Goal: Communication & Community: Ask a question

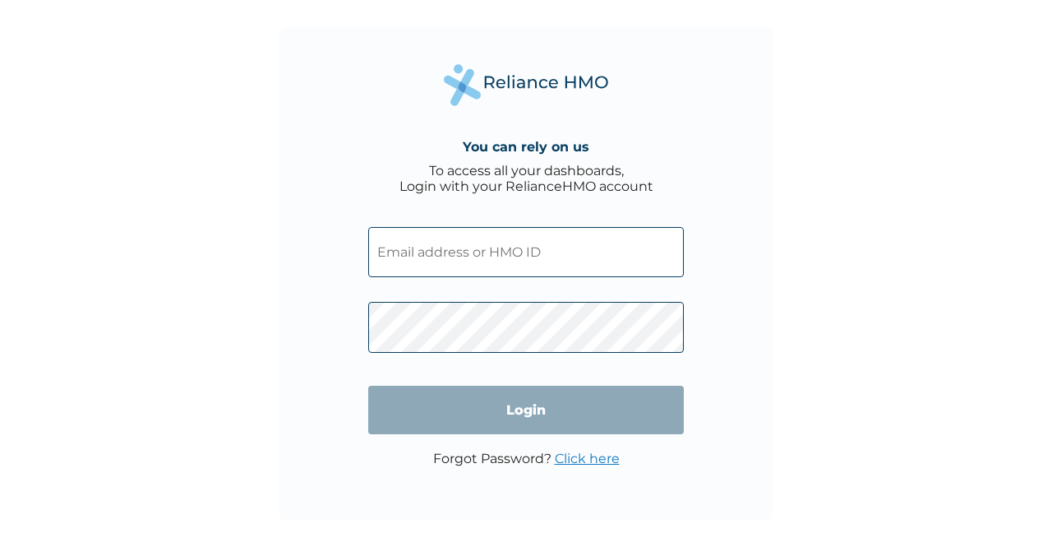
click at [409, 228] on input "text" at bounding box center [526, 252] width 316 height 50
type input "[PERSON_NAME][EMAIL_ADDRESS][DOMAIN_NAME]"
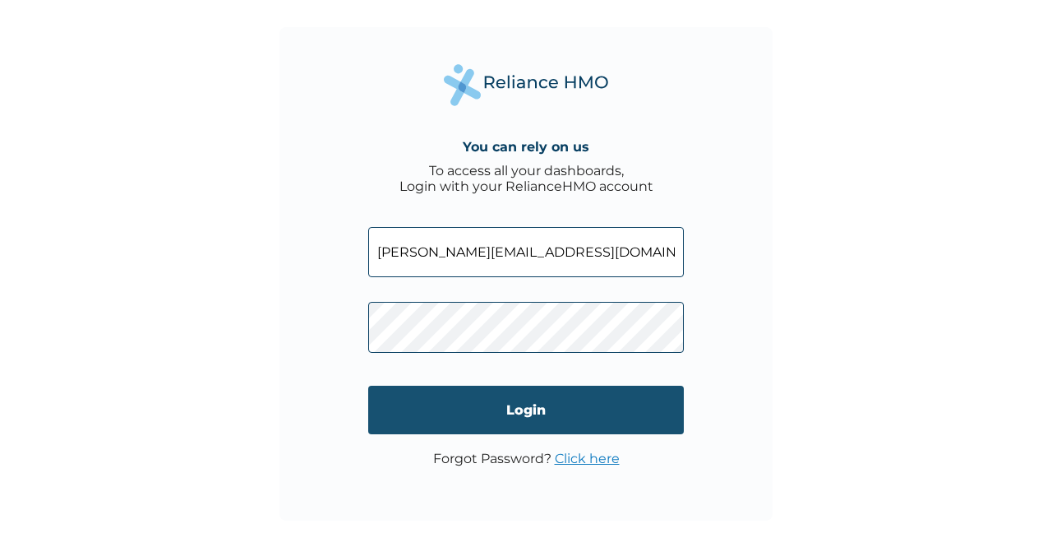
click at [487, 420] on input "Login" at bounding box center [526, 409] width 316 height 48
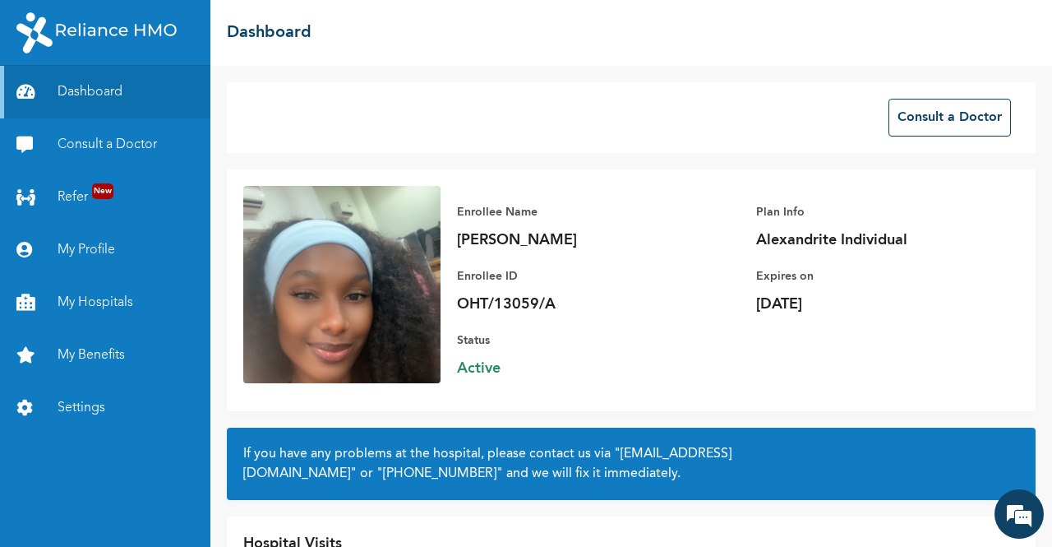
scroll to position [101, 0]
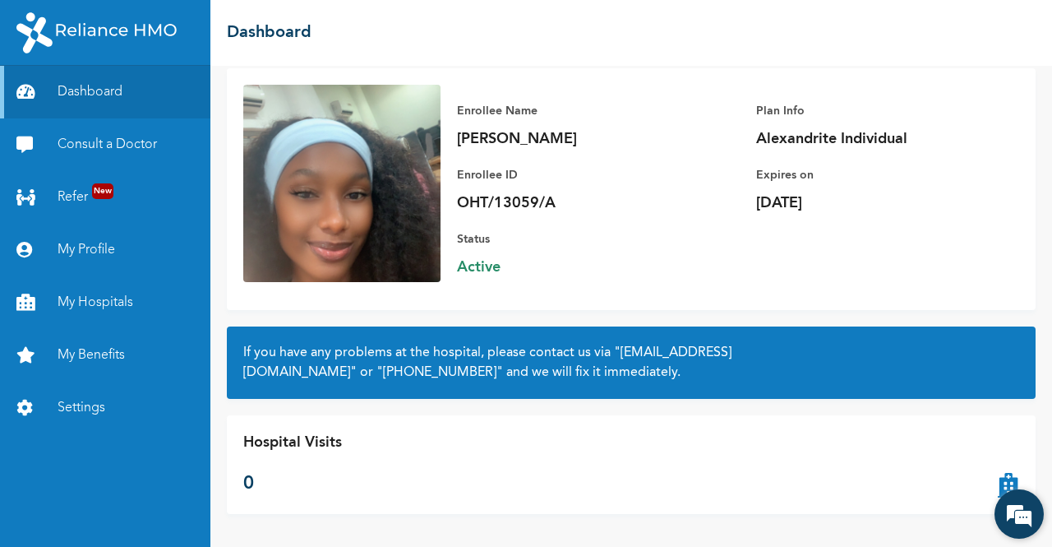
click at [1018, 501] on em at bounding box center [1019, 514] width 44 height 44
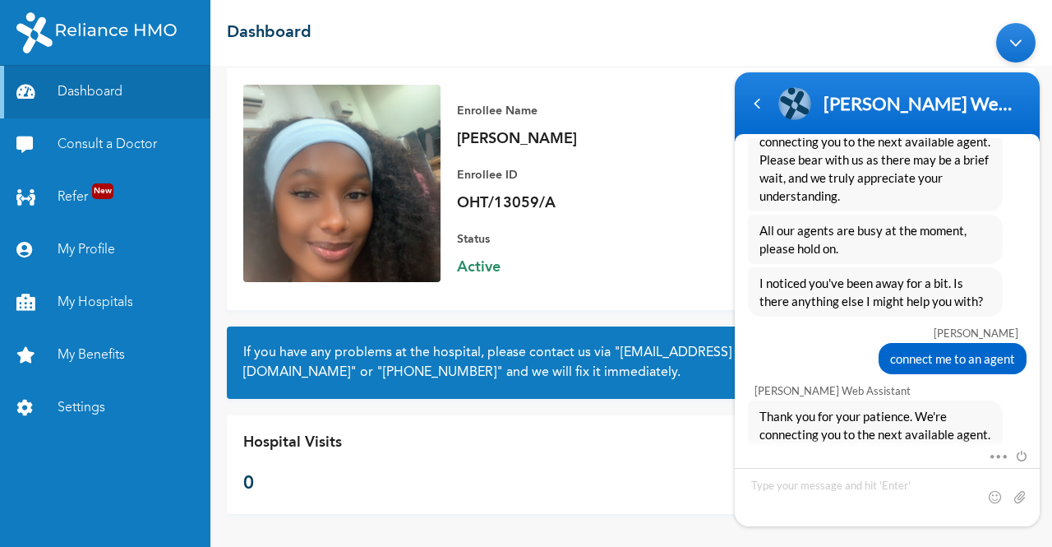
scroll to position [2444, 0]
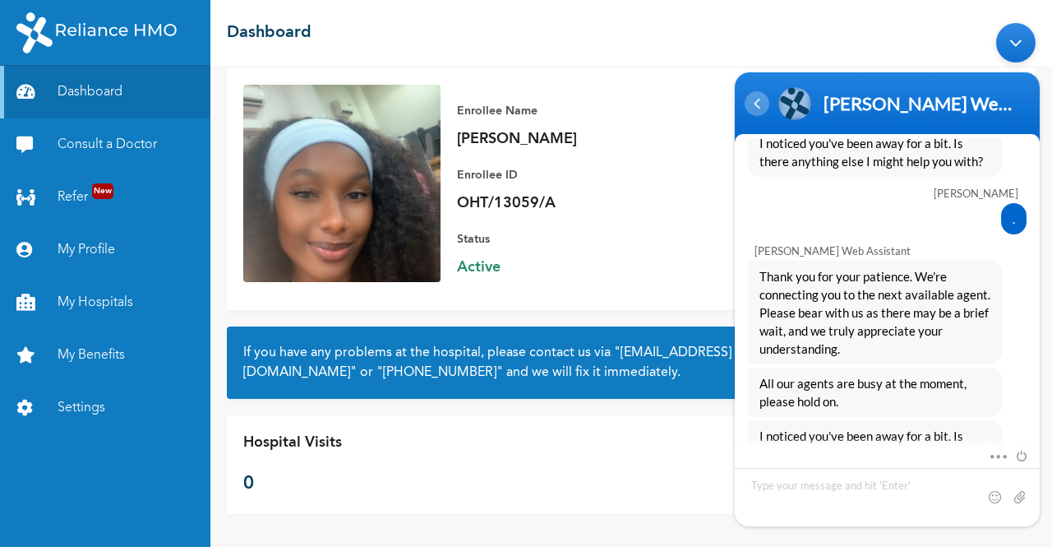
click at [764, 107] on div "Navigation go back" at bounding box center [757, 103] width 25 height 25
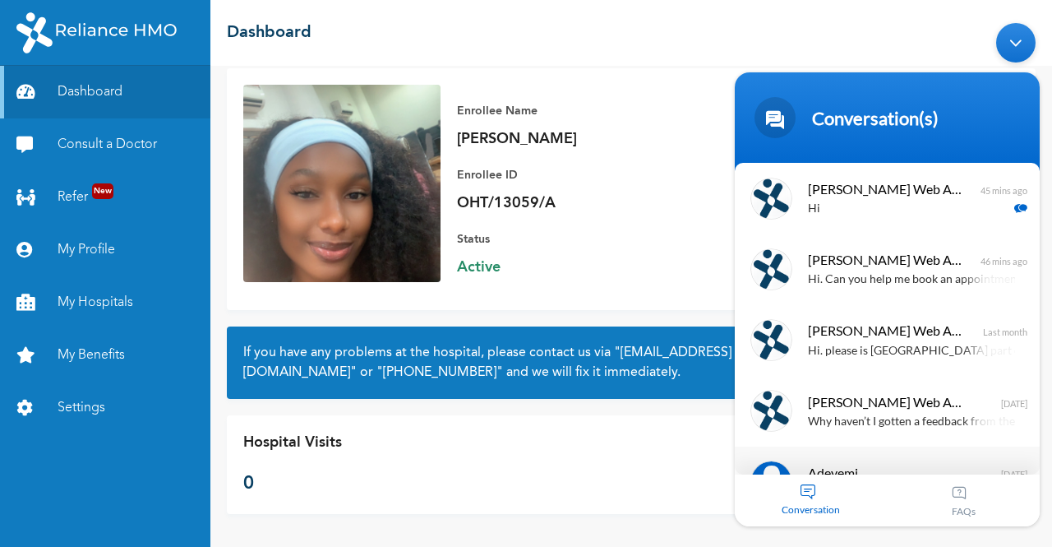
scroll to position [84, 0]
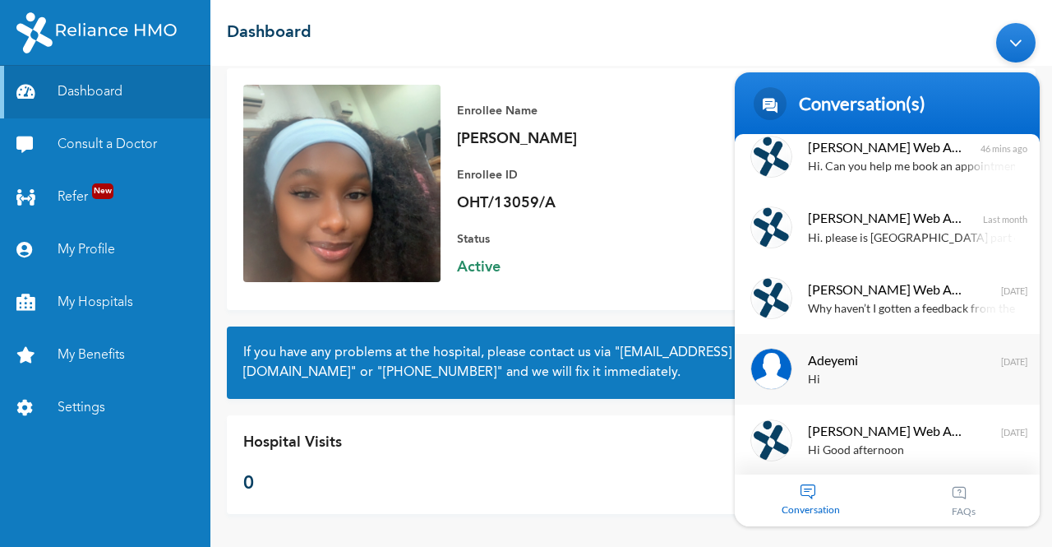
click at [862, 350] on span "Adeyemi" at bounding box center [885, 359] width 155 height 22
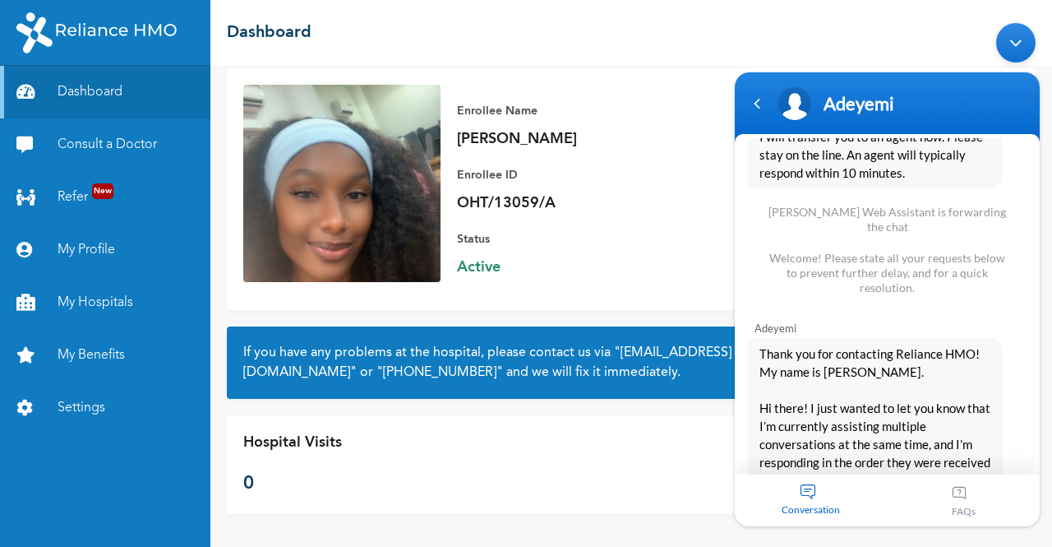
scroll to position [1611, 0]
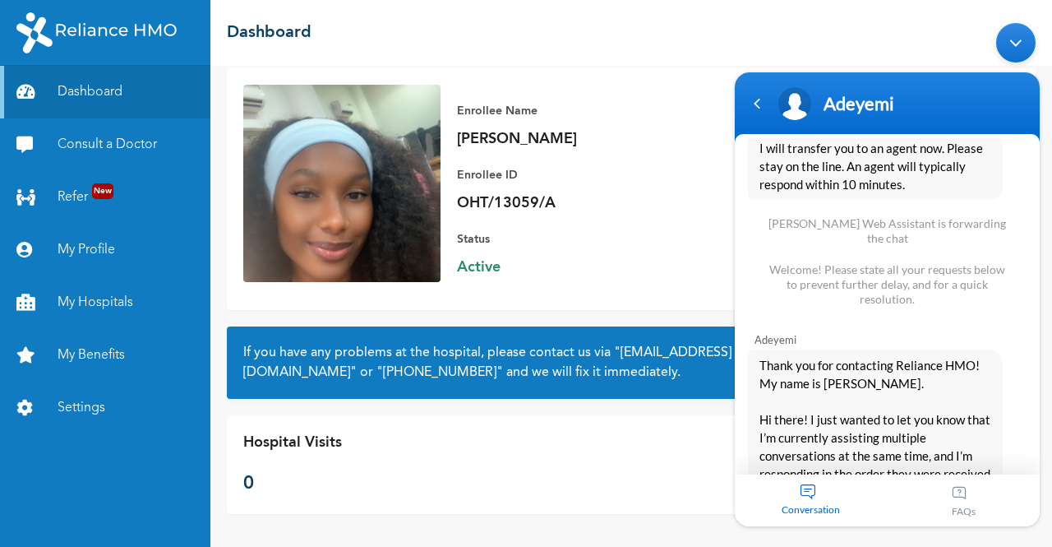
click at [853, 357] on span "Thank you for contacting Reliance HMO! My name is [PERSON_NAME]. Hi there! I ju…" at bounding box center [875, 491] width 232 height 271
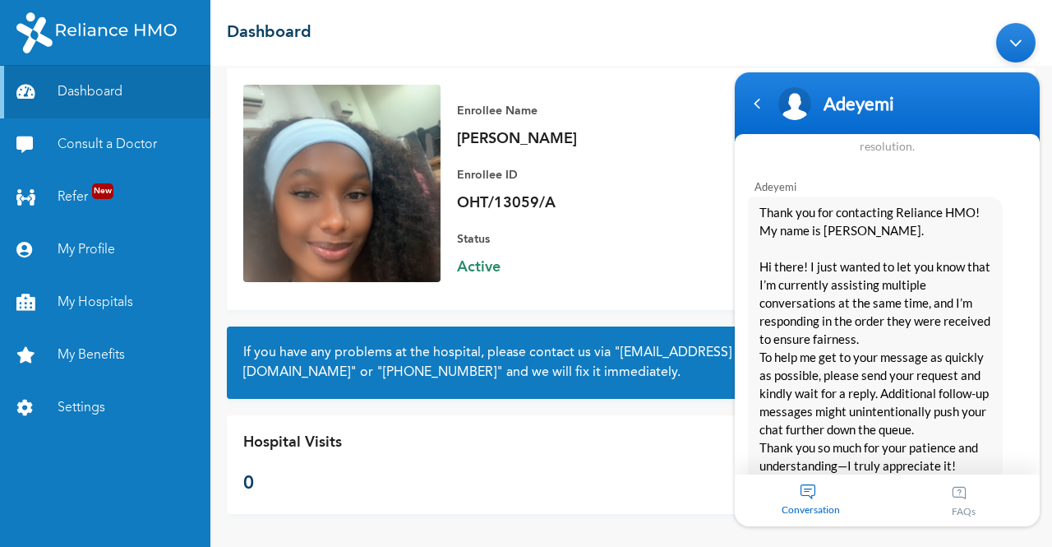
scroll to position [1762, 0]
click at [758, 108] on div "Navigation go back" at bounding box center [757, 103] width 25 height 25
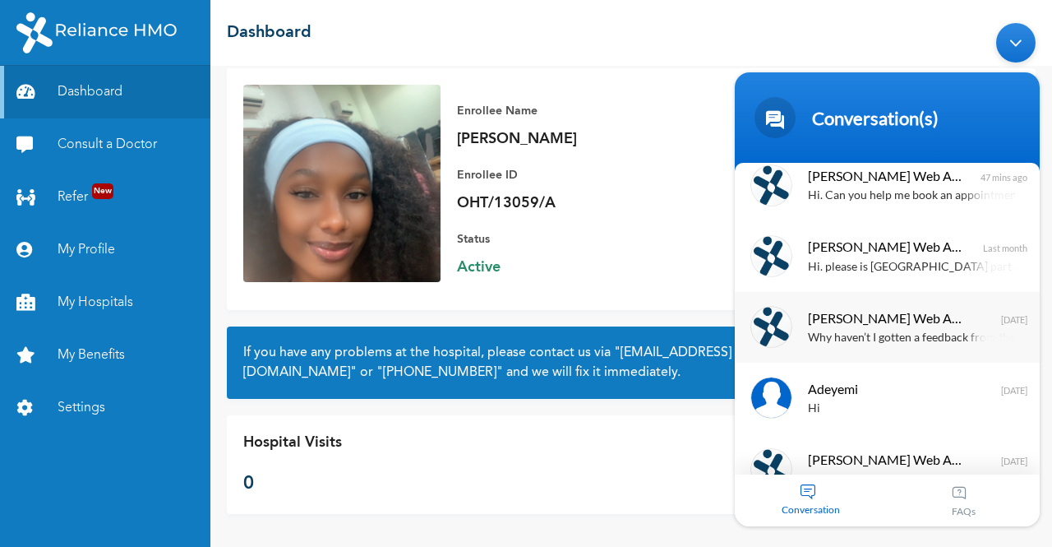
scroll to position [0, 0]
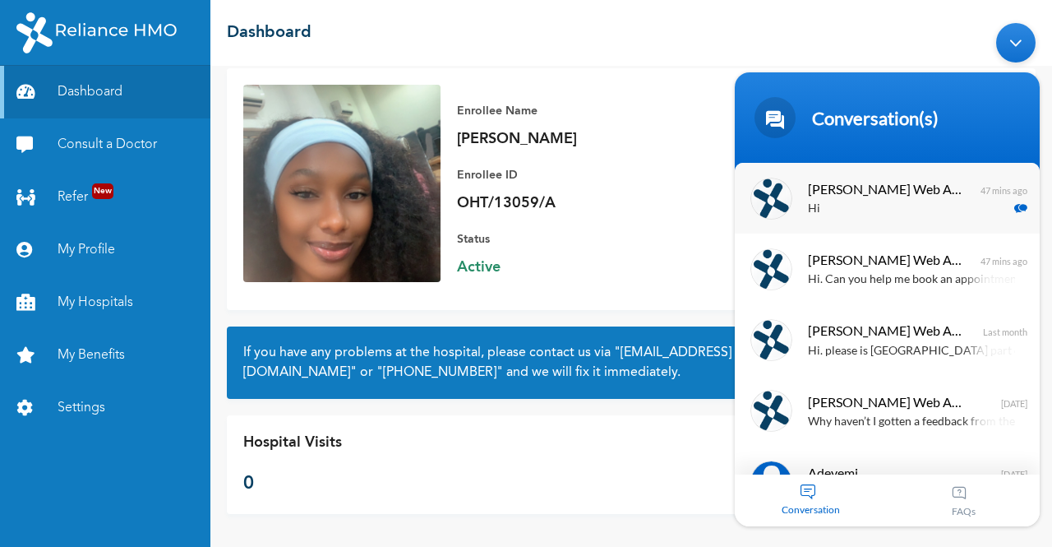
click at [870, 186] on span "[PERSON_NAME] Web Assistant" at bounding box center [885, 189] width 155 height 22
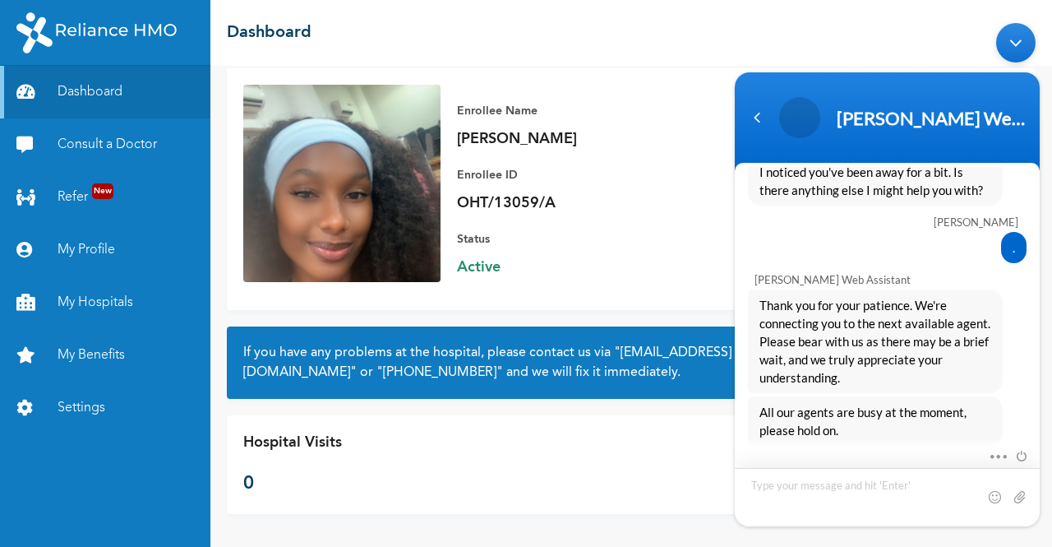
scroll to position [2444, 0]
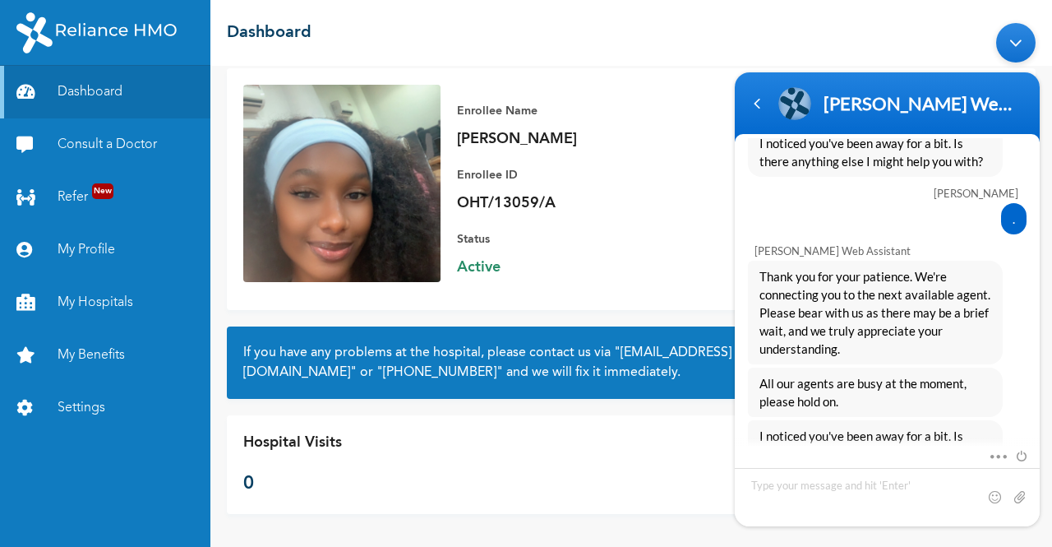
click at [675, 191] on div "Enrollee ID OHT/13059/A" at bounding box center [572, 189] width 230 height 48
click at [759, 102] on div "Navigation go back" at bounding box center [757, 103] width 25 height 25
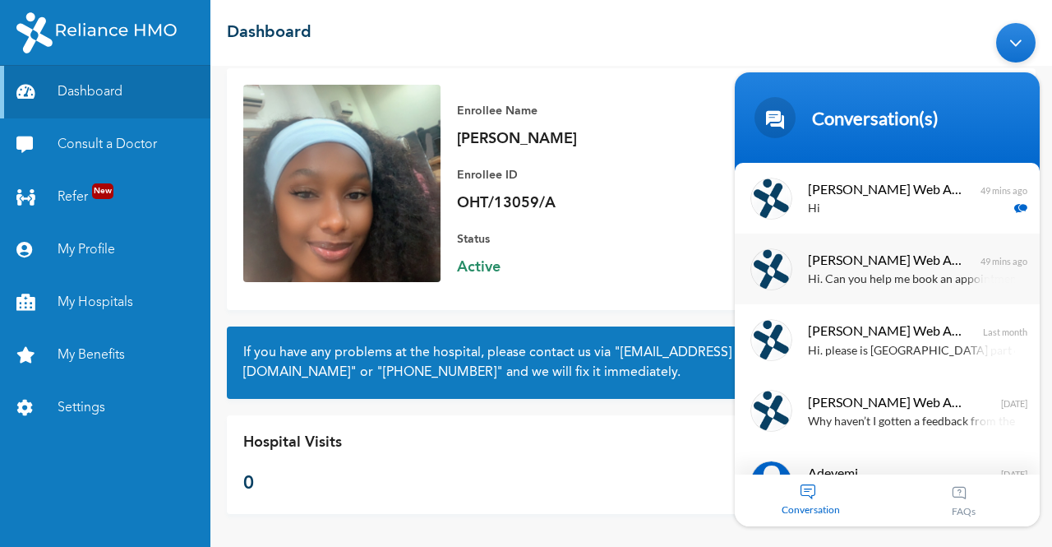
click at [878, 267] on span "[PERSON_NAME] Web Assistant" at bounding box center [885, 259] width 155 height 22
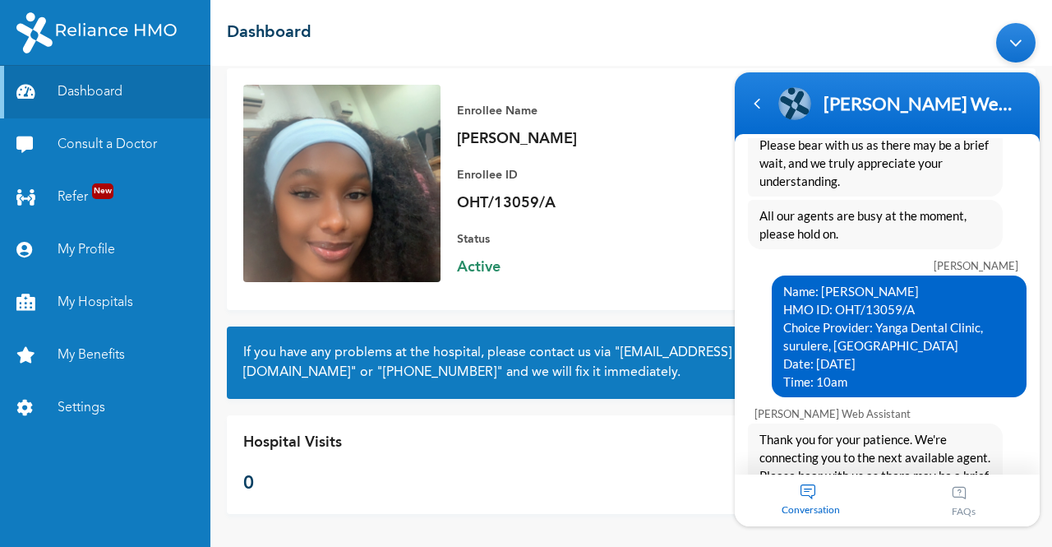
scroll to position [1918, 0]
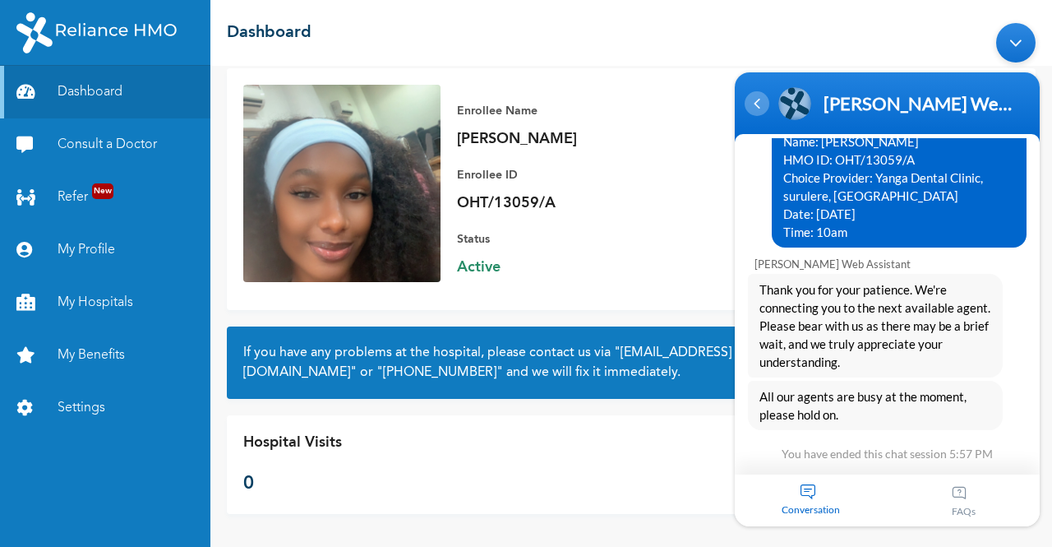
click at [753, 106] on div "Navigation go back" at bounding box center [757, 103] width 25 height 25
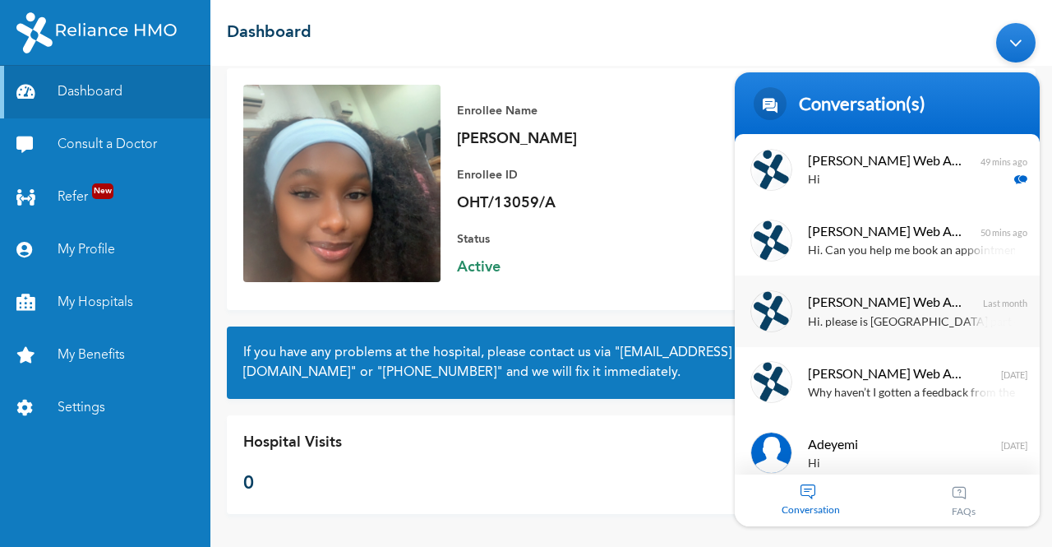
scroll to position [84, 0]
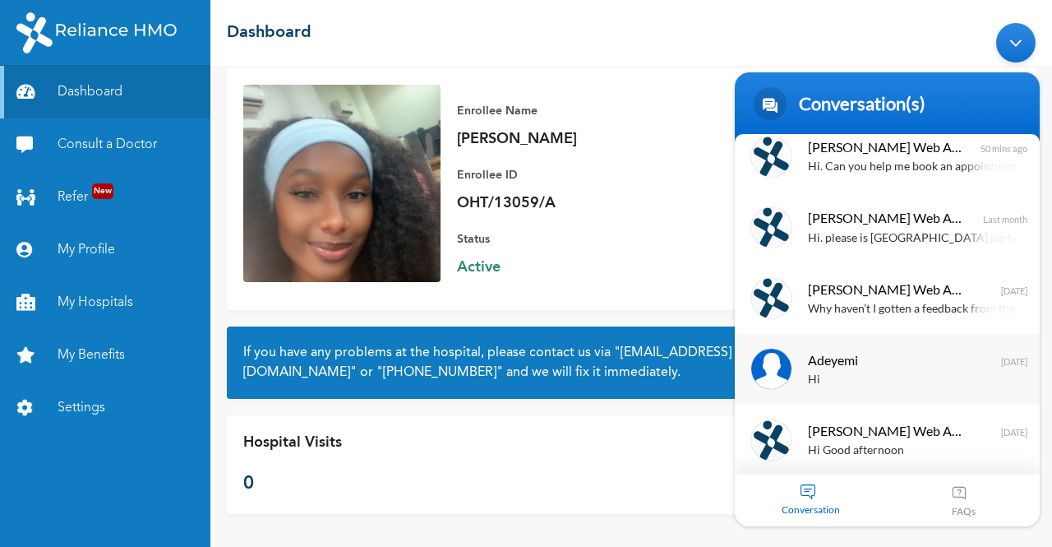
click at [827, 367] on span "Adeyemi" at bounding box center [885, 359] width 155 height 22
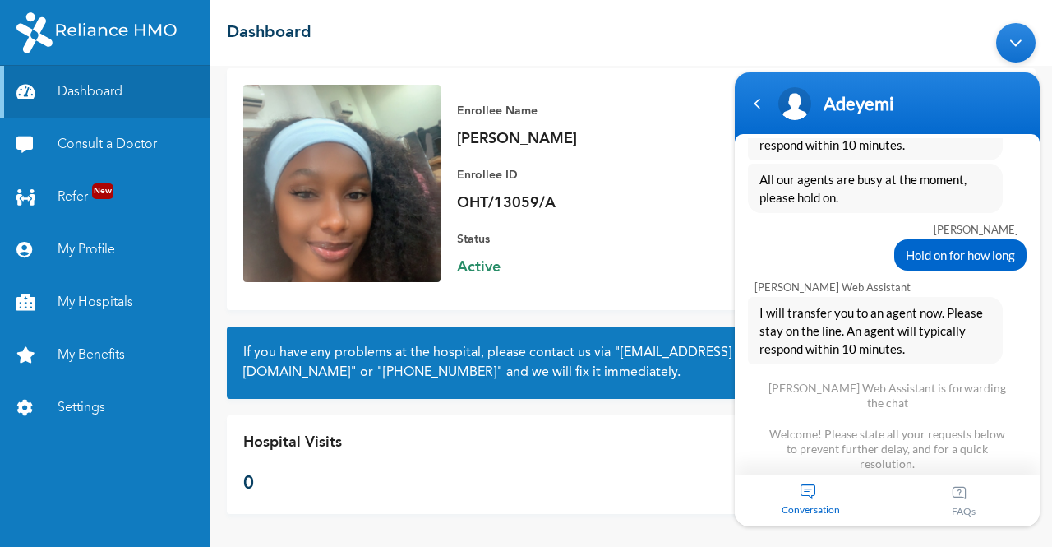
scroll to position [1445, 0]
click at [758, 105] on div "Navigation go back" at bounding box center [757, 103] width 25 height 25
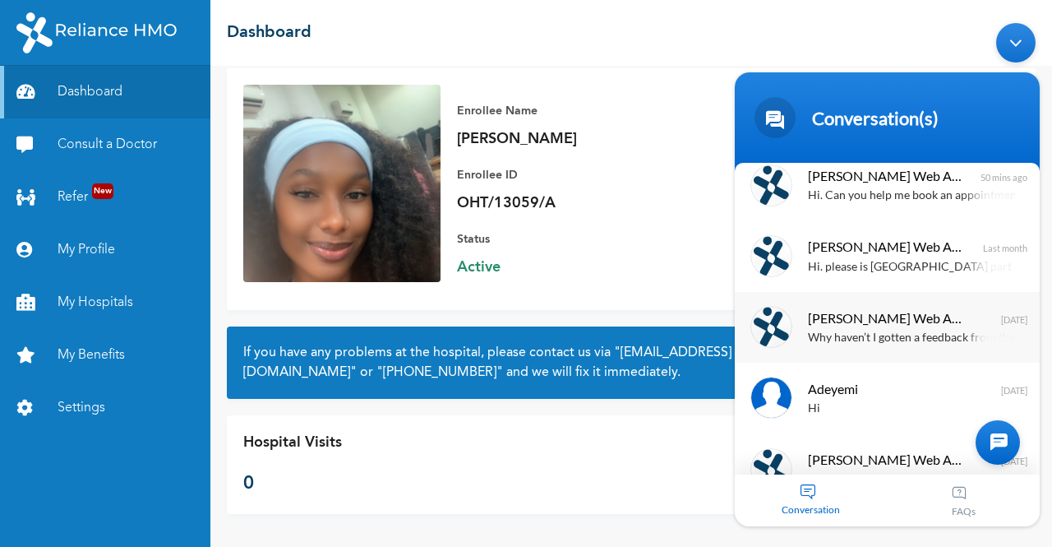
scroll to position [0, 0]
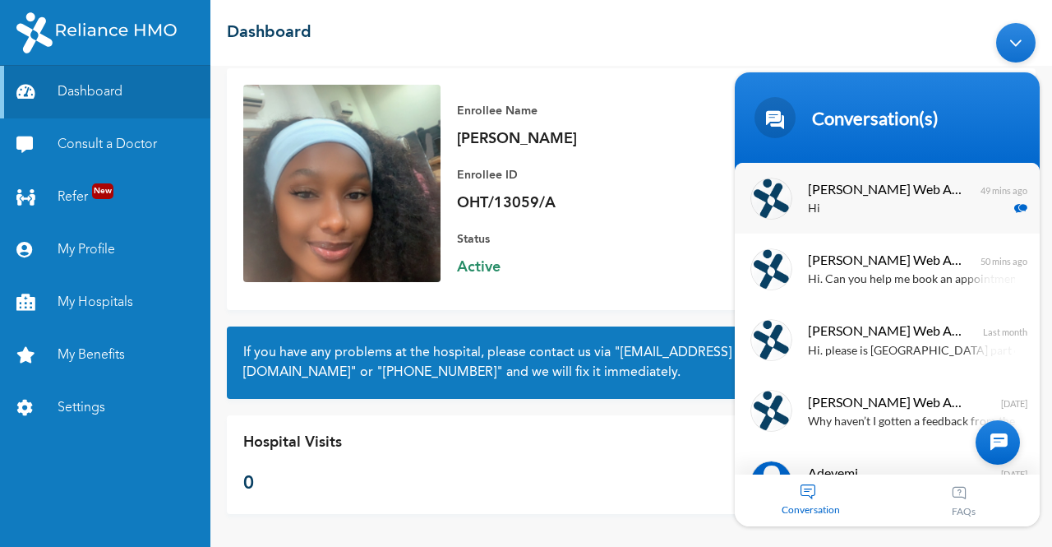
click at [855, 182] on span "[PERSON_NAME] Web Assistant" at bounding box center [885, 189] width 155 height 22
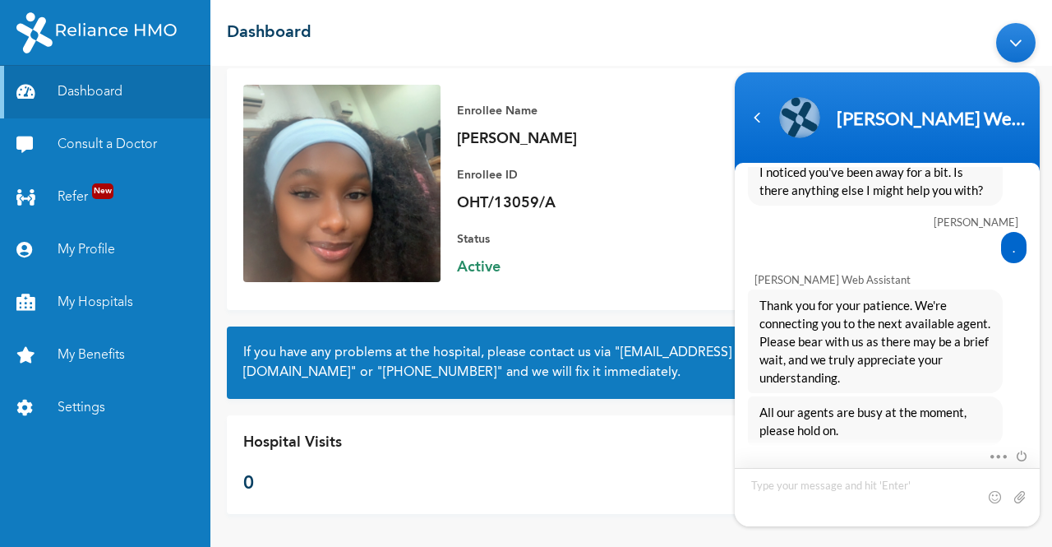
scroll to position [2444, 0]
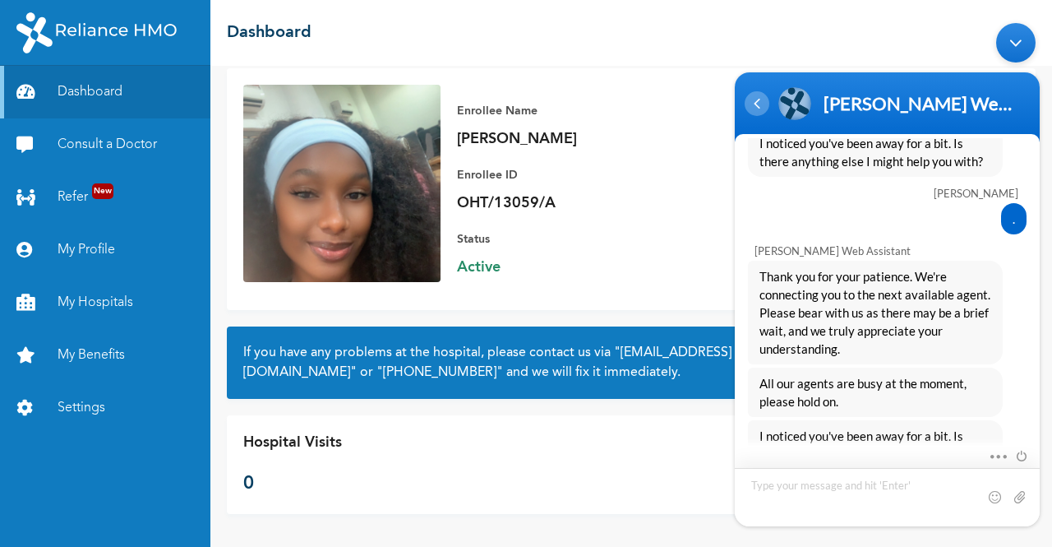
click at [753, 105] on div "Navigation go back" at bounding box center [757, 103] width 25 height 25
